Goal: Transaction & Acquisition: Purchase product/service

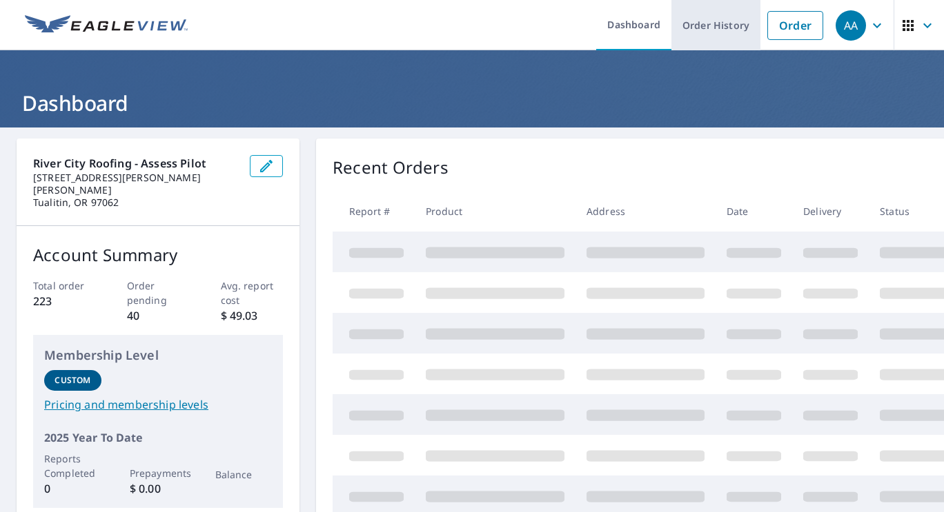
drag, startPoint x: 775, startPoint y: 32, endPoint x: 697, endPoint y: 48, distance: 79.0
click at [775, 32] on link "Order" at bounding box center [795, 25] width 56 height 29
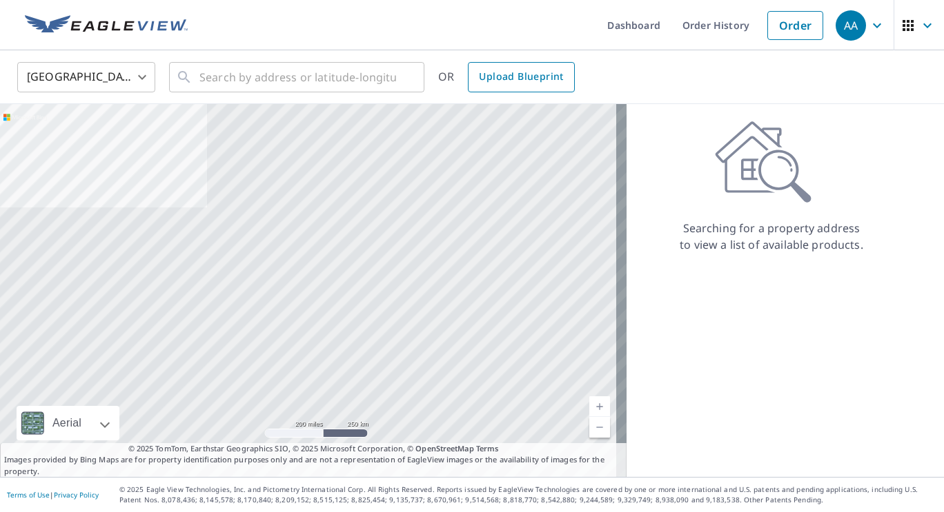
click at [524, 81] on span "Upload Blueprint" at bounding box center [521, 76] width 84 height 17
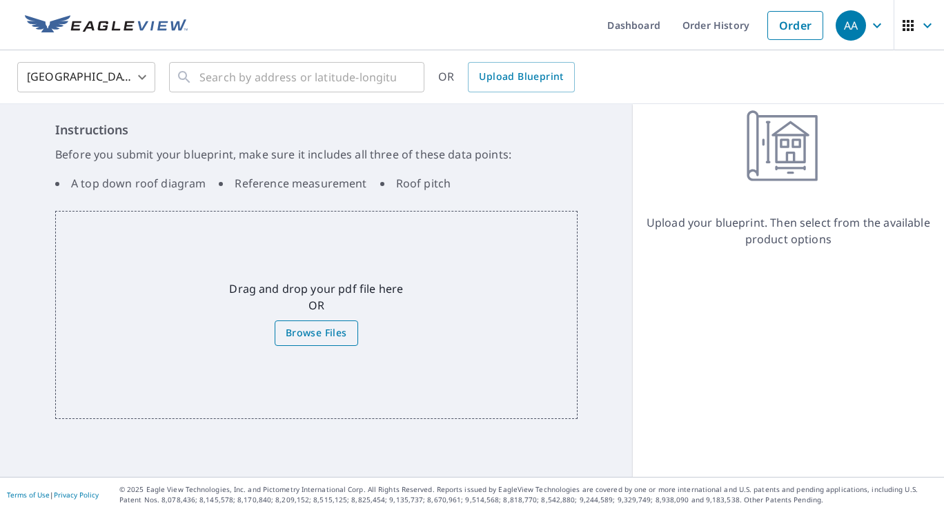
click at [321, 330] on span "Browse Files" at bounding box center [316, 333] width 61 height 17
click at [0, 0] on input "Browse Files" at bounding box center [0, 0] width 0 height 0
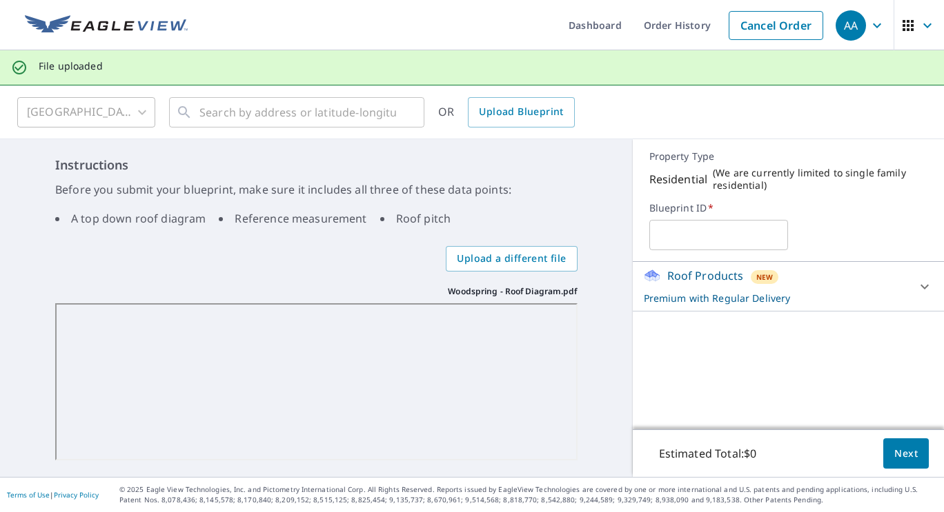
drag, startPoint x: 648, startPoint y: 239, endPoint x: 701, endPoint y: 234, distance: 52.7
click at [649, 239] on input "text" at bounding box center [718, 235] width 139 height 39
type input "Woodspring 1"
click at [784, 294] on p "Premium with Regular Delivery" at bounding box center [776, 298] width 264 height 14
click at [879, 360] on body "AA AA Dashboard Order History Cancel Order AA File uploaded [GEOGRAPHIC_DATA] […" at bounding box center [472, 256] width 944 height 512
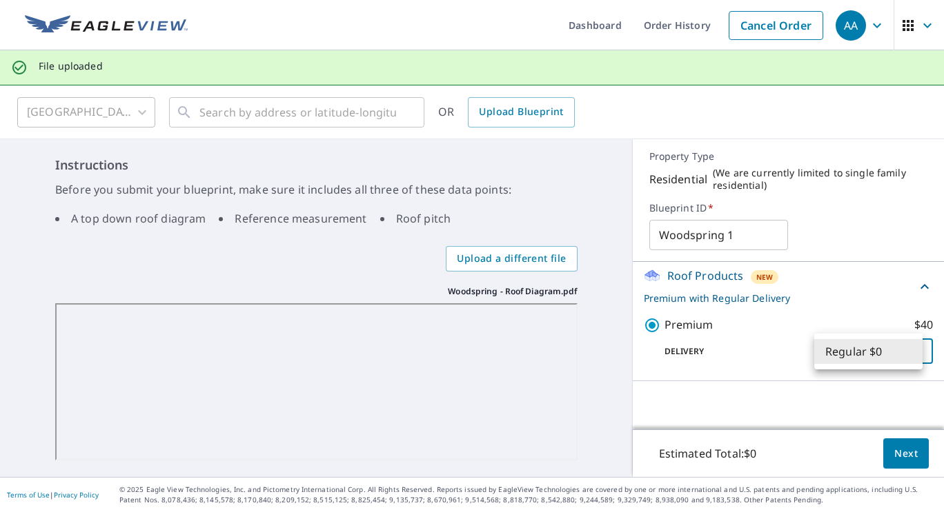
click at [879, 360] on li "Regular $0" at bounding box center [868, 351] width 108 height 25
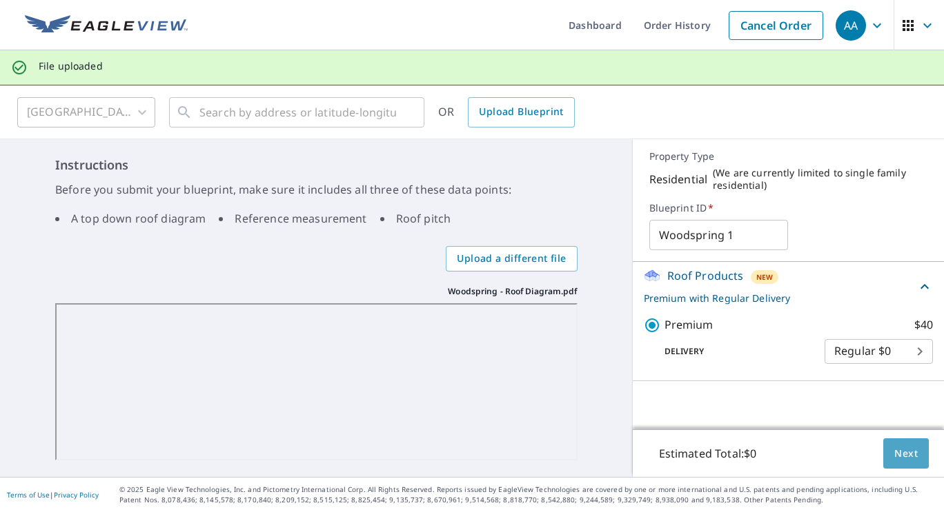
click at [894, 450] on span "Next" at bounding box center [905, 454] width 23 height 17
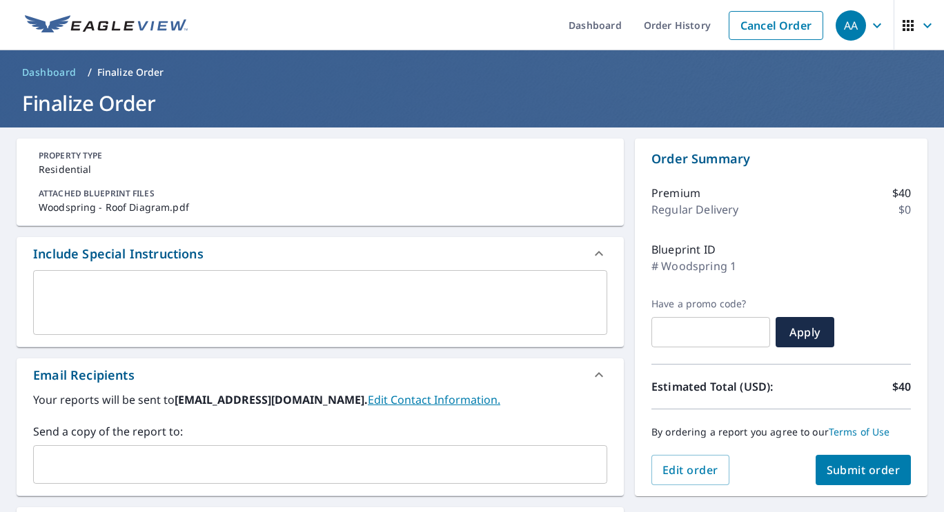
scroll to position [138, 0]
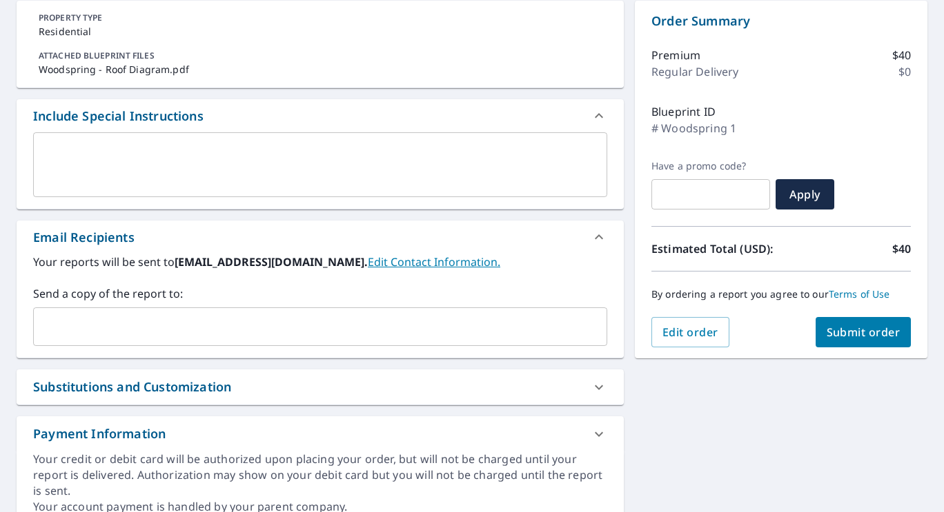
click at [872, 341] on button "Submit order" at bounding box center [863, 332] width 96 height 30
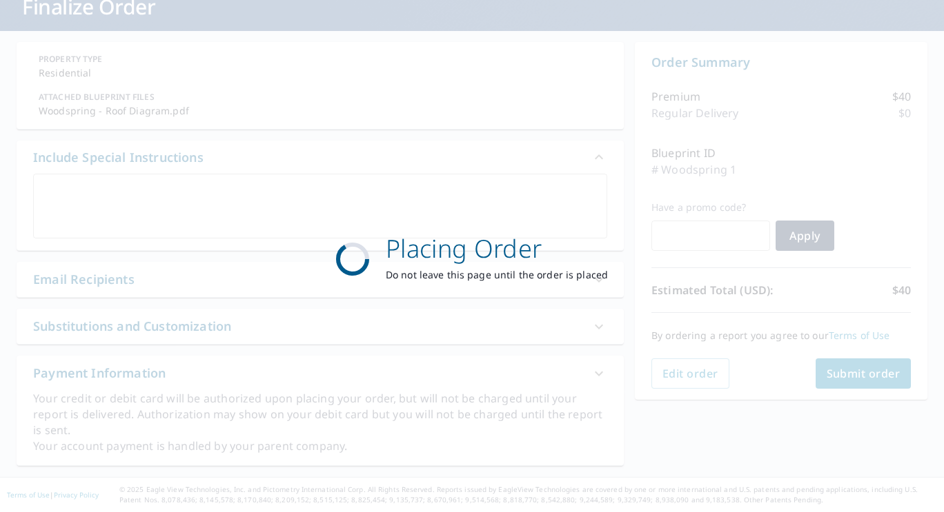
scroll to position [96, 0]
